Goal: Understand process/instructions: Learn how to perform a task or action

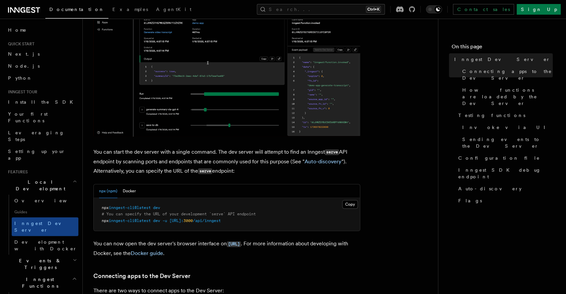
click at [180, 219] on span "[URL]:" at bounding box center [177, 221] width 14 height 5
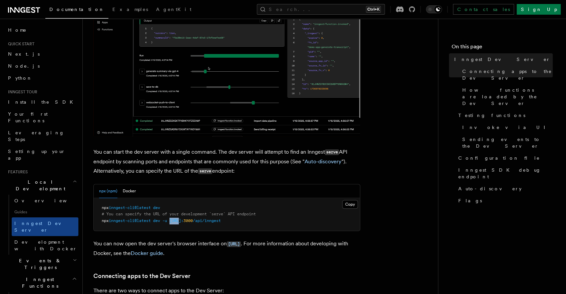
click at [180, 219] on span "[URL]:" at bounding box center [177, 221] width 14 height 5
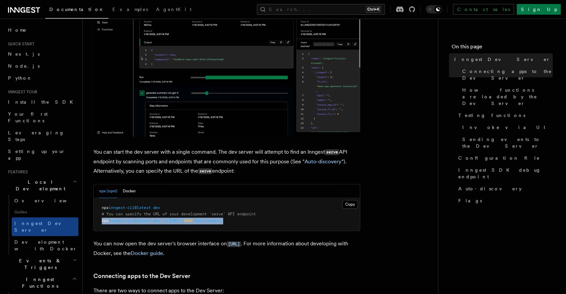
click at [180, 219] on span "[URL]:" at bounding box center [177, 221] width 14 height 5
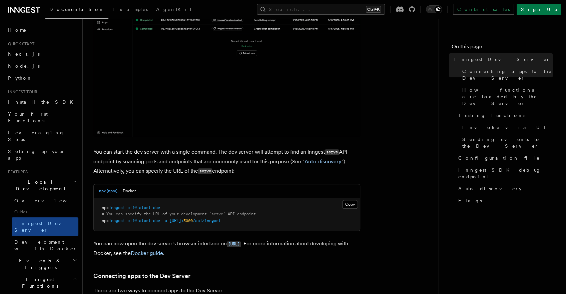
click at [141, 203] on pre "npx inngest-cli@latest dev # You can specify the URL of your development `serve…" at bounding box center [227, 214] width 266 height 33
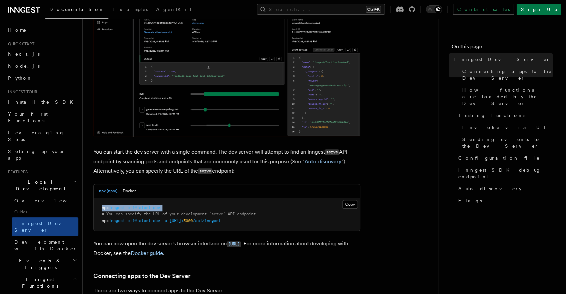
click at [141, 203] on pre "npx inngest-cli@latest dev # You can specify the URL of your development `serve…" at bounding box center [227, 214] width 266 height 33
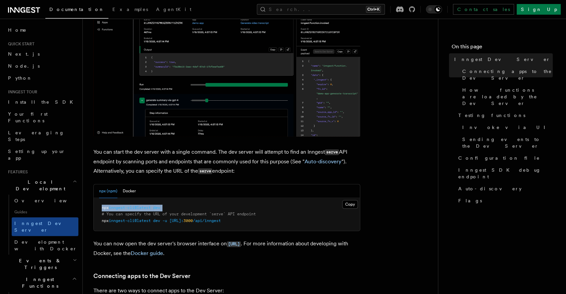
copy code "npx inngest-cli@latest dev"
